Goal: Information Seeking & Learning: Learn about a topic

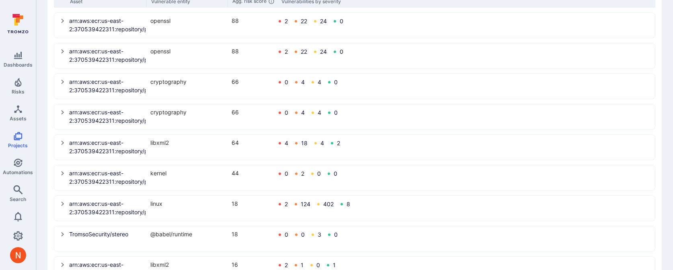
scroll to position [201, 0]
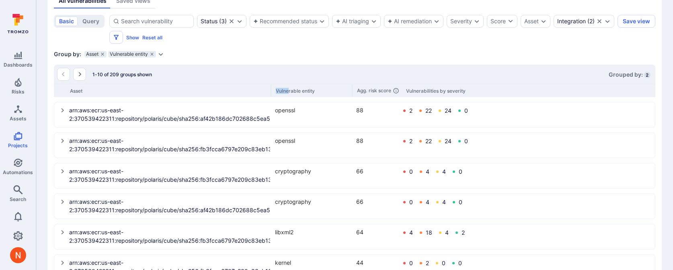
drag, startPoint x: 145, startPoint y: 91, endPoint x: 289, endPoint y: 93, distance: 143.4
click at [289, 93] on div "Asset Vulnerable entity Agg. risk score Vulnerabilities by severity" at bounding box center [354, 90] width 601 height 13
click at [81, 76] on icon "Go to the next page" at bounding box center [79, 74] width 6 height 6
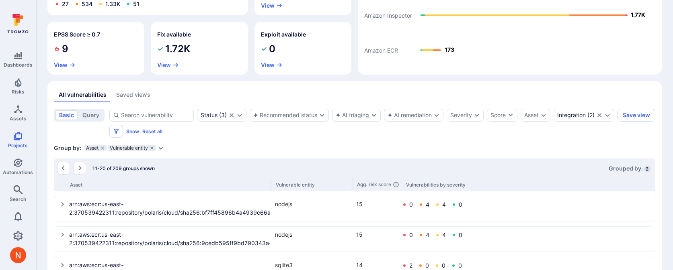
scroll to position [90, 0]
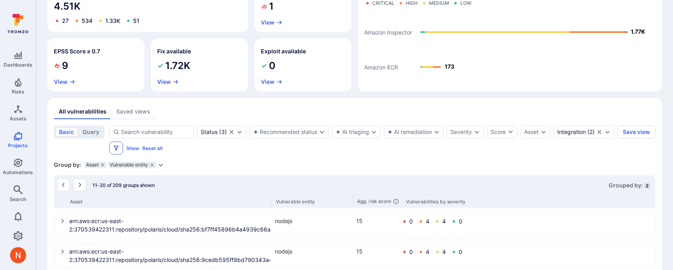
click at [119, 149] on icon "Filters" at bounding box center [116, 148] width 6 height 6
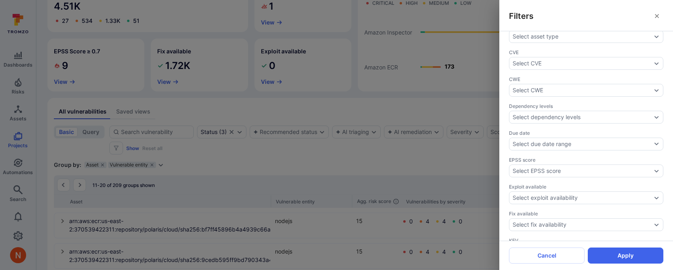
scroll to position [304, 0]
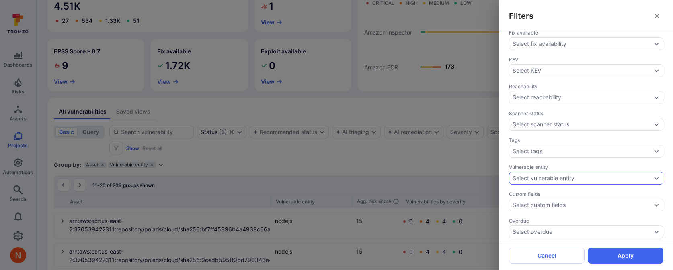
click at [546, 178] on div "Select vulnerable entity" at bounding box center [586, 178] width 154 height 13
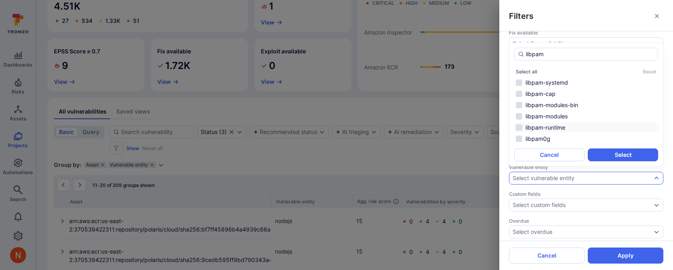
click at [552, 124] on li "libpam-runtime" at bounding box center [586, 128] width 144 height 10
type input "libpam"
click at [635, 154] on button "Select" at bounding box center [622, 155] width 70 height 13
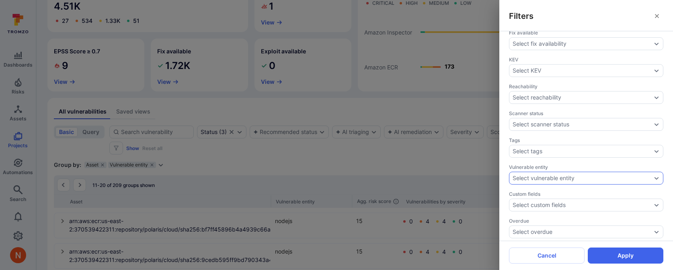
click at [567, 172] on div "Select vulnerable entity" at bounding box center [586, 178] width 154 height 13
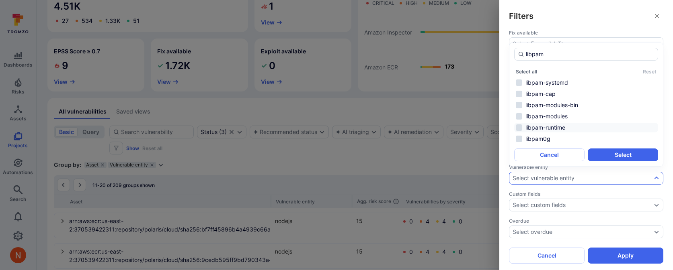
click at [552, 129] on li "libpam-runtime" at bounding box center [586, 128] width 144 height 10
click at [612, 153] on button "Select" at bounding box center [622, 155] width 70 height 13
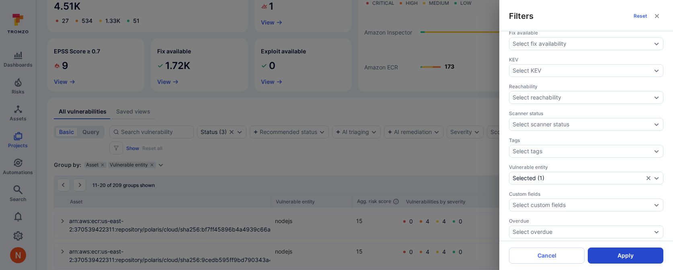
click at [624, 252] on button "Apply" at bounding box center [625, 256] width 76 height 16
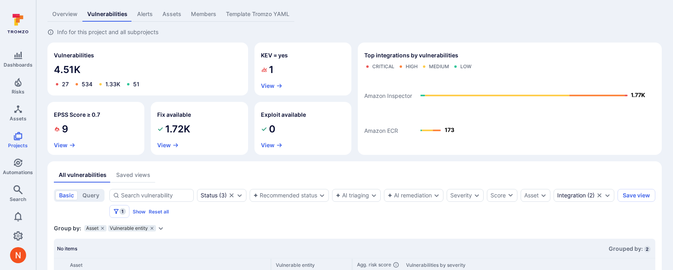
scroll to position [51, 0]
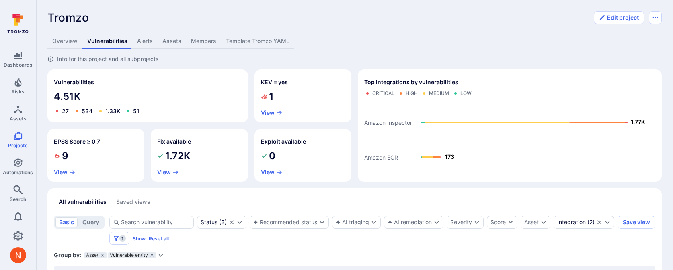
scroll to position [51, 0]
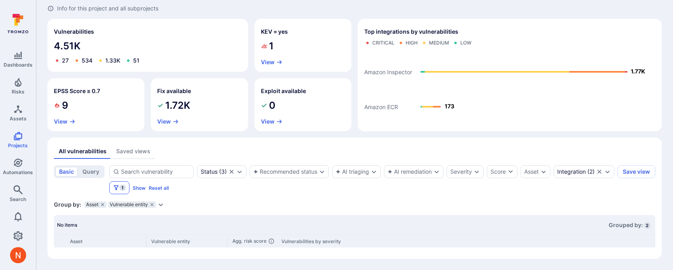
click at [119, 187] on icon "Filters" at bounding box center [116, 188] width 6 height 6
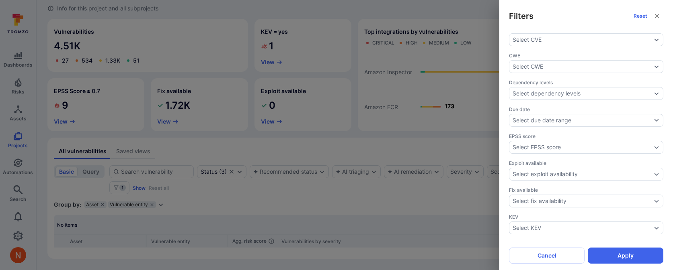
scroll to position [304, 0]
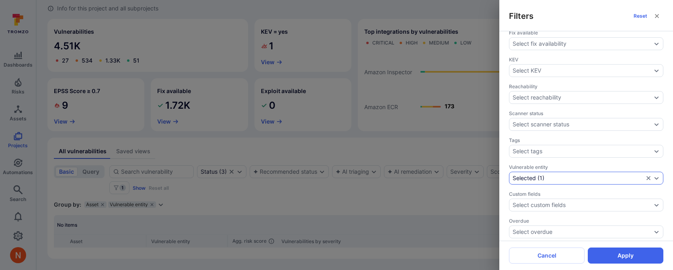
click at [648, 176] on icon "Clear selection" at bounding box center [648, 178] width 4 height 4
click at [624, 253] on button "Apply" at bounding box center [625, 256] width 76 height 16
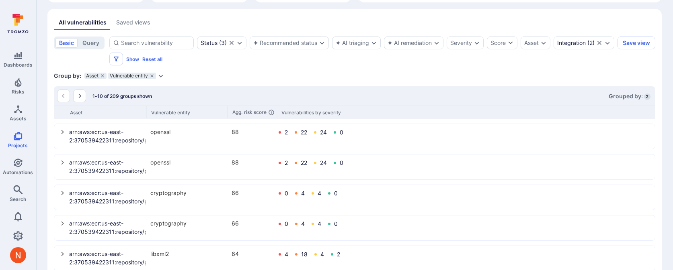
scroll to position [162, 0]
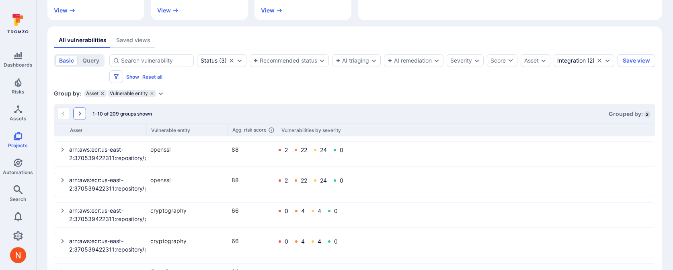
click at [78, 116] on icon "Go to the next page" at bounding box center [79, 113] width 6 height 6
click at [493, 61] on div "Score" at bounding box center [497, 61] width 15 height 8
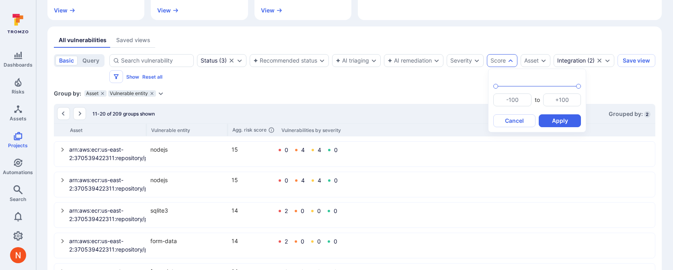
click at [337, 91] on div at bounding box center [336, 135] width 673 height 270
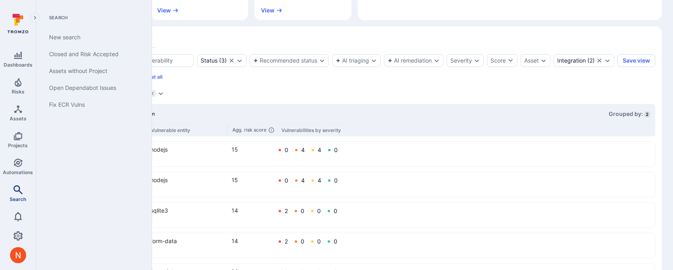
click at [12, 201] on span "Search" at bounding box center [18, 199] width 16 height 6
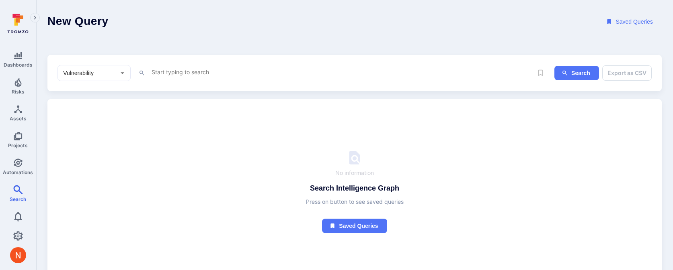
click at [163, 73] on textarea "Intelligence Graph search area" at bounding box center [342, 72] width 382 height 10
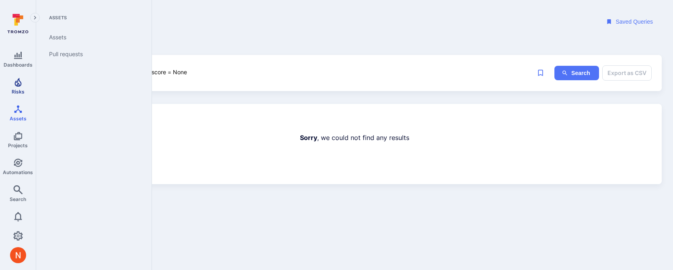
type textarea "score = None"
click at [20, 93] on span "Risks" at bounding box center [18, 92] width 13 height 6
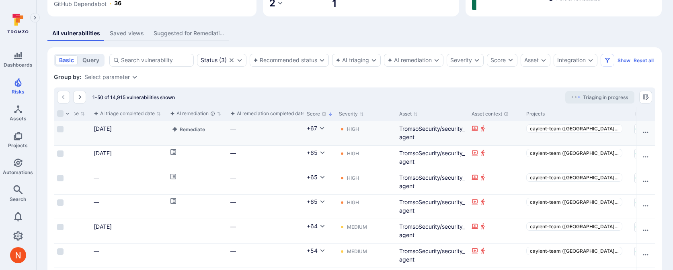
scroll to position [0, 346]
click at [316, 117] on button "Score" at bounding box center [319, 114] width 26 height 6
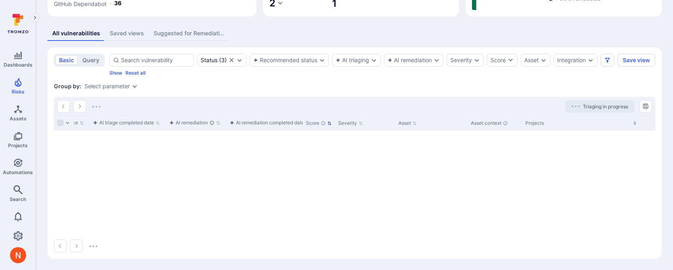
click at [315, 127] on button "Score" at bounding box center [319, 123] width 26 height 6
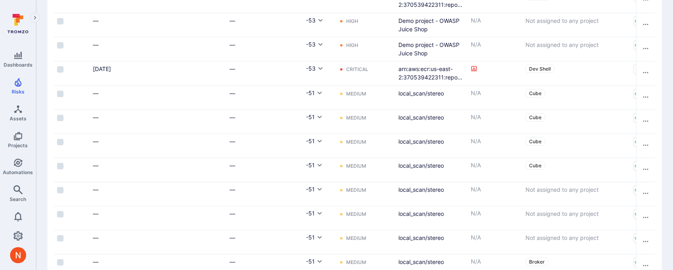
scroll to position [1257, 0]
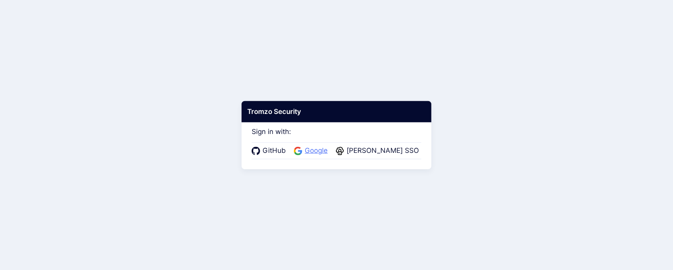
click at [317, 148] on span "Google" at bounding box center [316, 151] width 28 height 10
